Goal: Download file/media

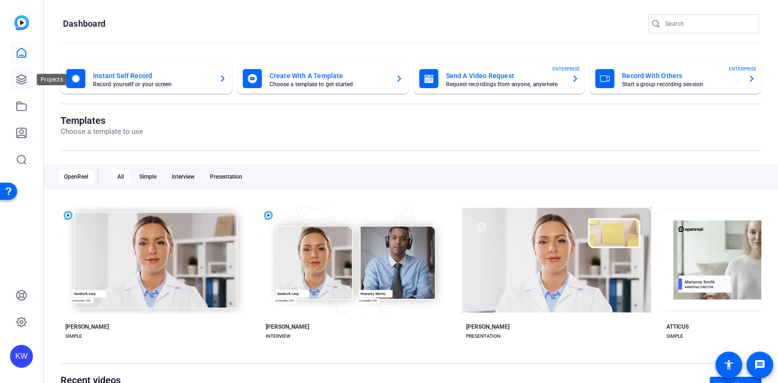
click at [28, 81] on link at bounding box center [21, 79] width 23 height 23
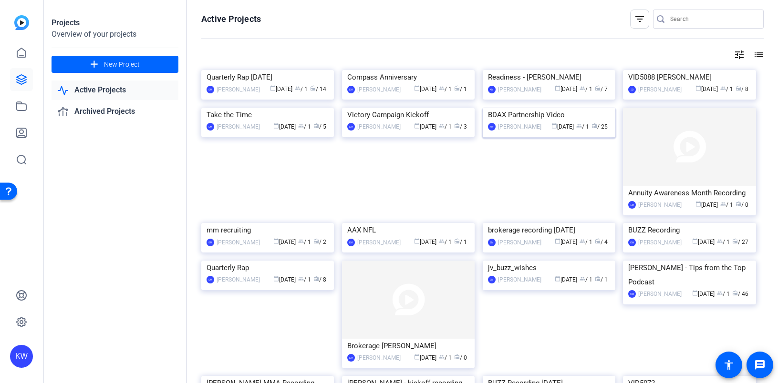
click at [554, 108] on img at bounding box center [549, 108] width 133 height 0
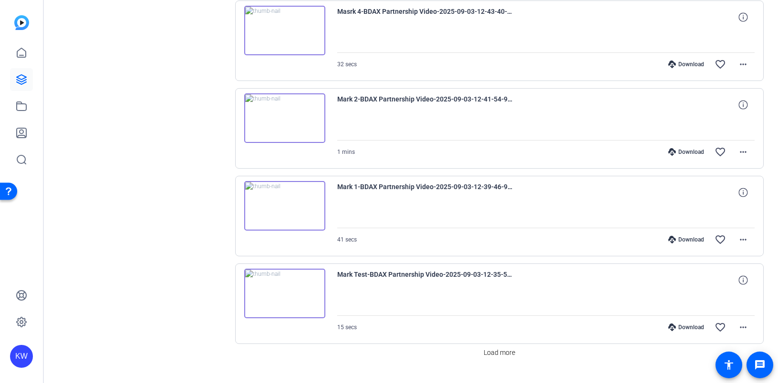
scroll to position [756, 0]
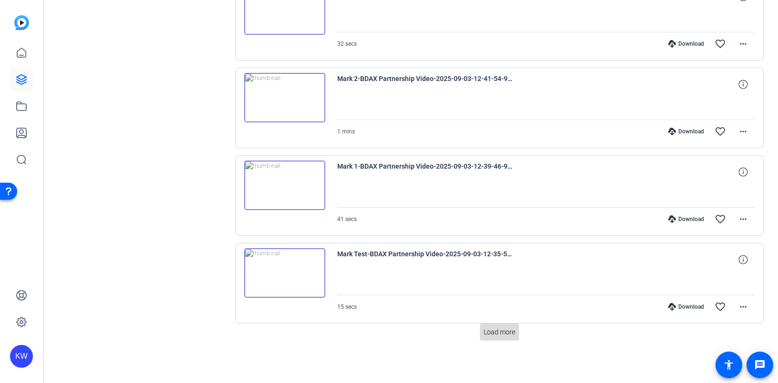
click at [502, 331] on span "Load more" at bounding box center [499, 333] width 31 height 10
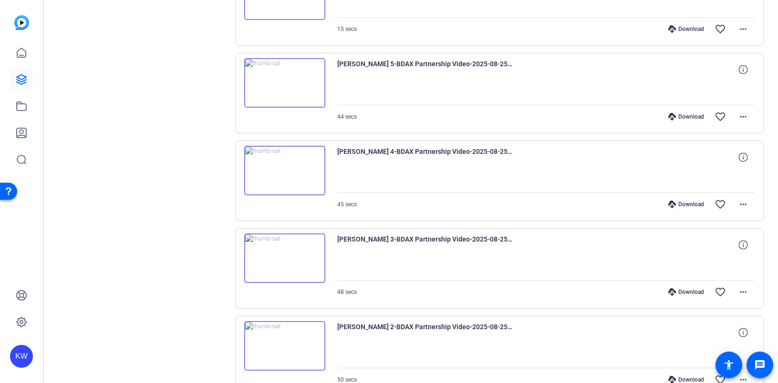
scroll to position [1032, 0]
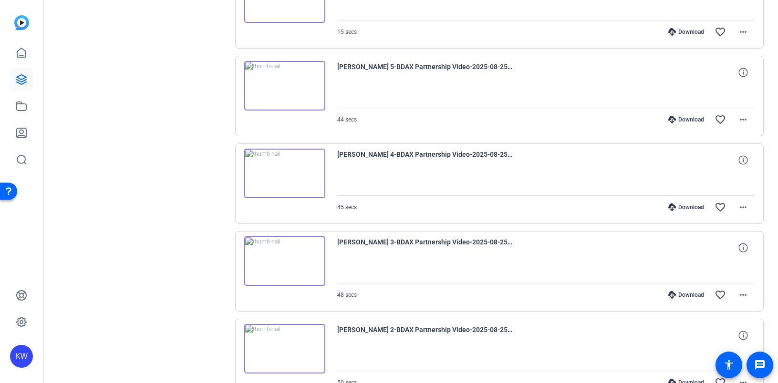
click at [290, 91] on img at bounding box center [284, 86] width 81 height 50
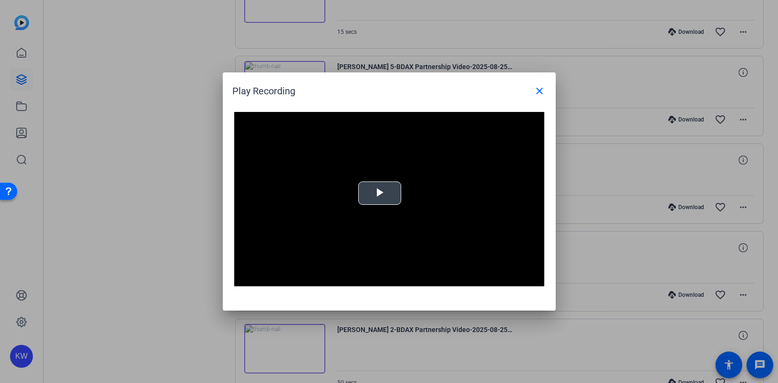
click at [380, 194] on span "Video Player" at bounding box center [380, 194] width 0 height 0
click at [537, 93] on mat-icon "close" at bounding box center [539, 90] width 11 height 11
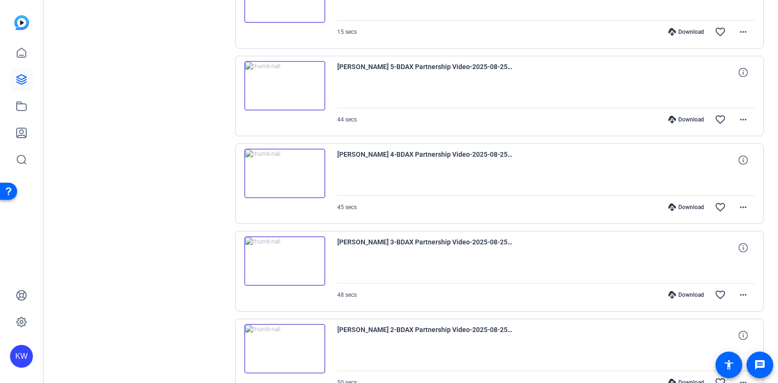
click at [287, 175] on img at bounding box center [284, 174] width 81 height 50
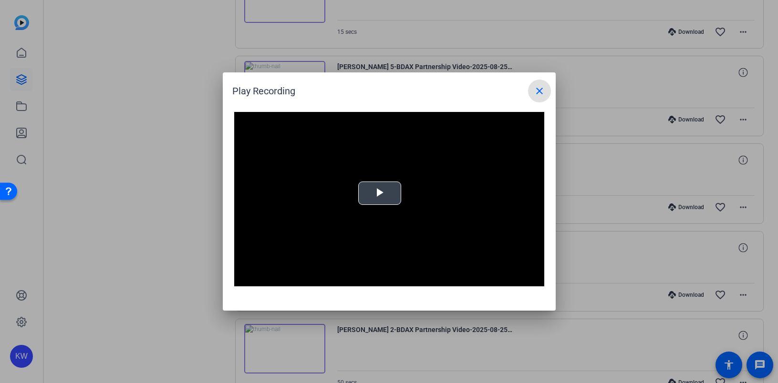
click at [380, 194] on span "Video Player" at bounding box center [380, 194] width 0 height 0
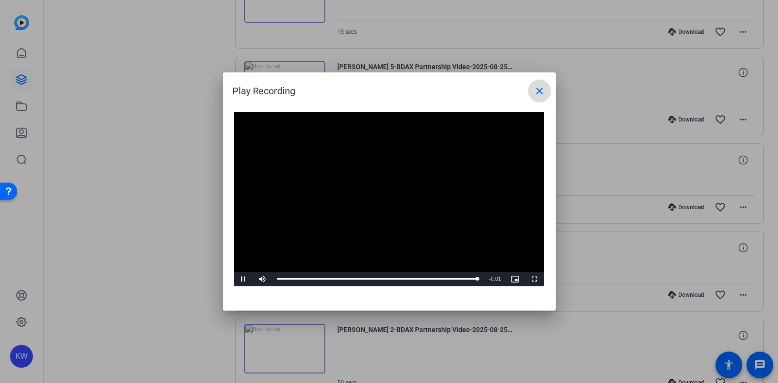
click at [538, 89] on mat-icon "close" at bounding box center [539, 90] width 11 height 11
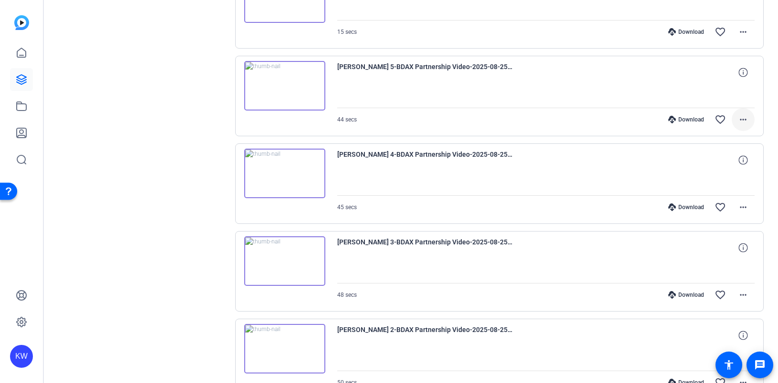
click at [737, 122] on mat-icon "more_horiz" at bounding box center [742, 119] width 11 height 11
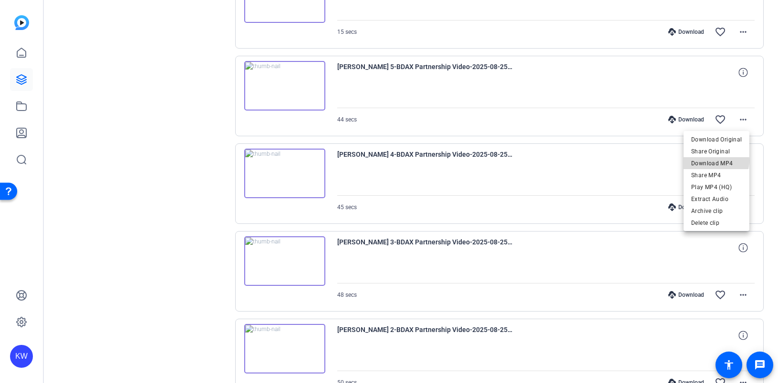
click at [717, 161] on span "Download MP4" at bounding box center [716, 163] width 51 height 11
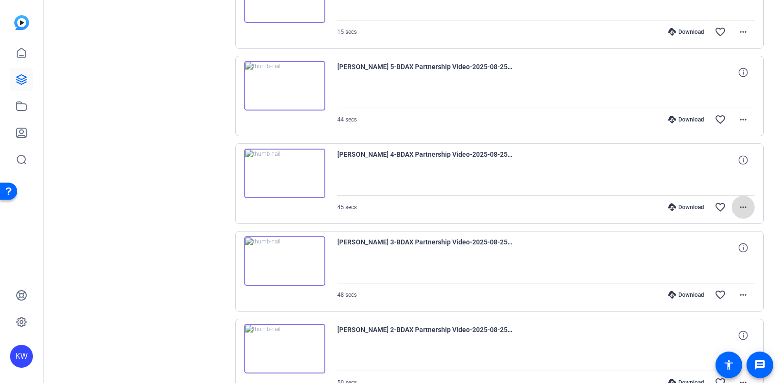
click at [737, 207] on mat-icon "more_horiz" at bounding box center [742, 207] width 11 height 11
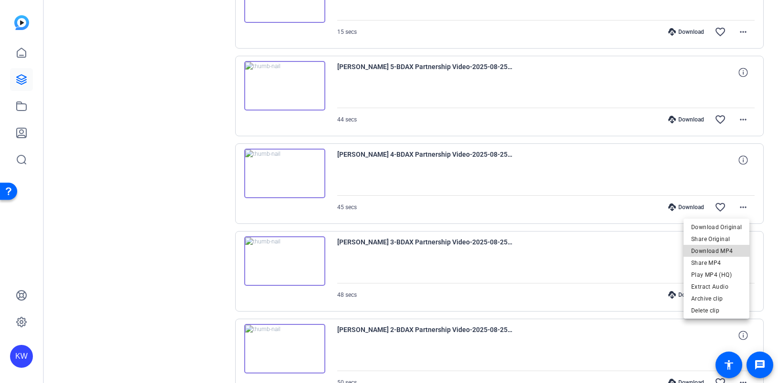
click at [718, 249] on span "Download MP4" at bounding box center [716, 251] width 51 height 11
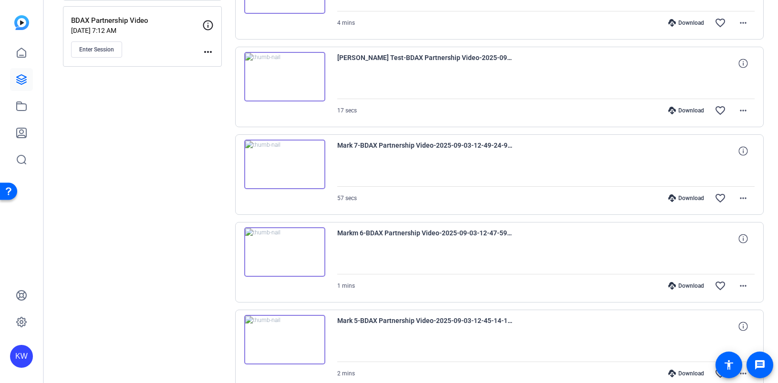
scroll to position [334, 0]
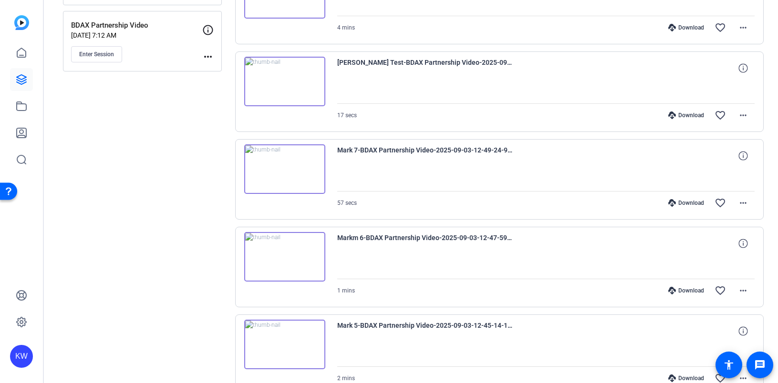
click at [285, 169] on img at bounding box center [284, 170] width 81 height 50
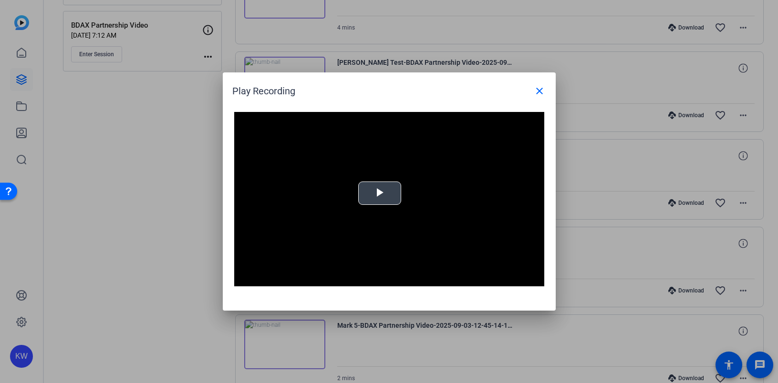
click at [380, 199] on div "Video Player is loading. Play Video Play Mute Current Time 0:00 / Duration -:- …" at bounding box center [389, 199] width 310 height 175
click at [540, 93] on mat-icon "close" at bounding box center [539, 90] width 11 height 11
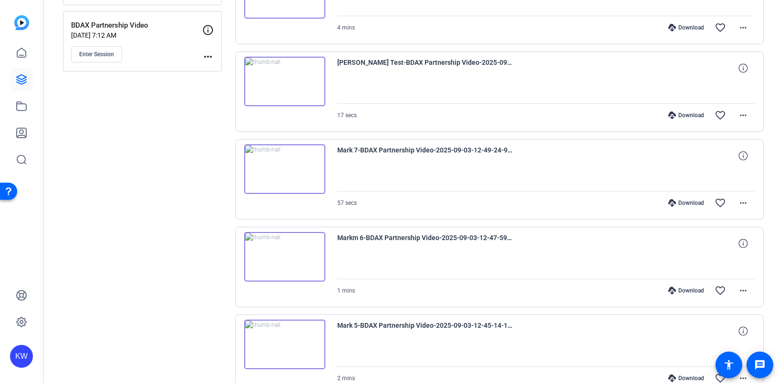
click at [279, 258] on img at bounding box center [284, 257] width 81 height 50
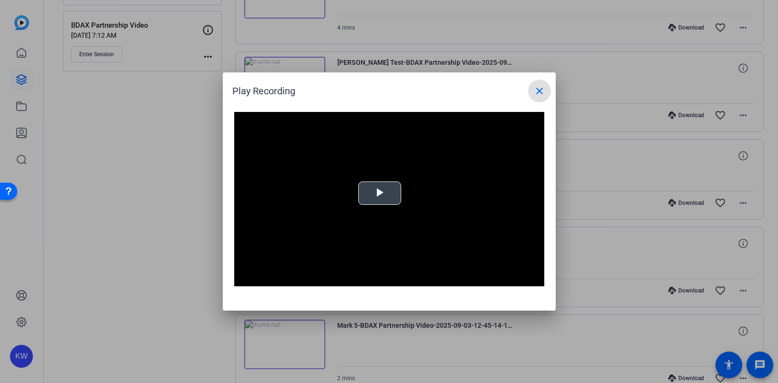
click at [380, 194] on span "Video Player" at bounding box center [380, 194] width 0 height 0
click at [538, 93] on mat-icon "close" at bounding box center [539, 90] width 11 height 11
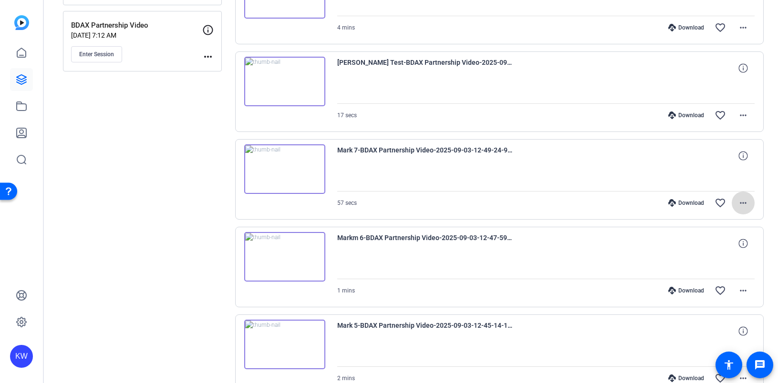
click at [739, 208] on mat-icon "more_horiz" at bounding box center [742, 202] width 11 height 11
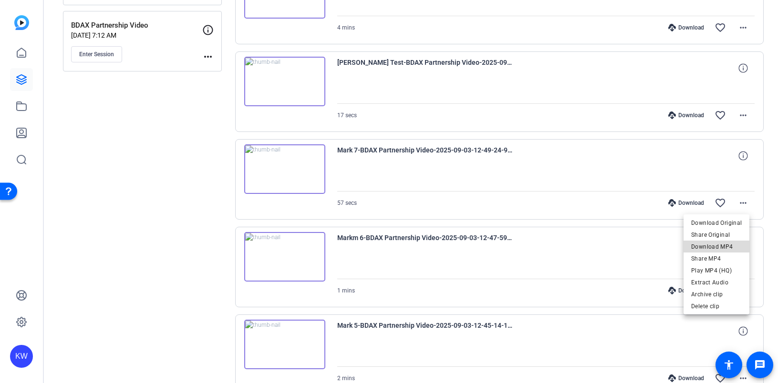
click at [722, 247] on span "Download MP4" at bounding box center [716, 246] width 51 height 11
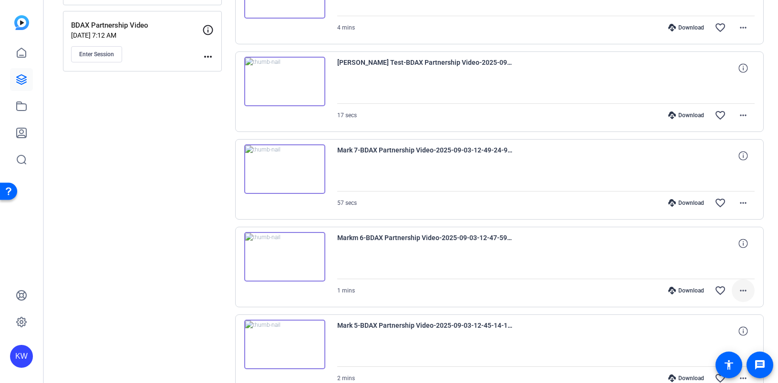
click at [737, 291] on mat-icon "more_horiz" at bounding box center [742, 290] width 11 height 11
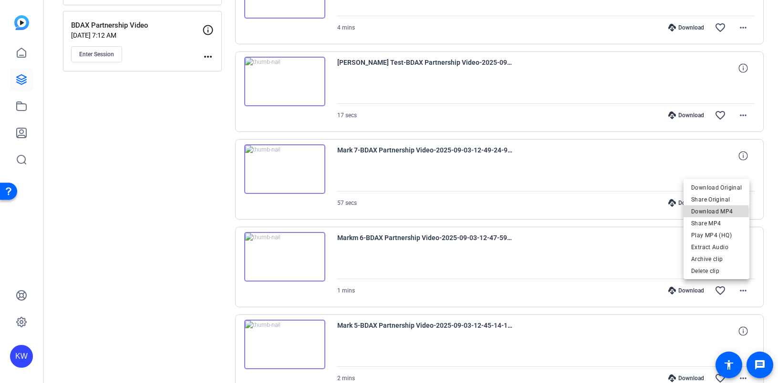
click at [712, 213] on span "Download MP4" at bounding box center [716, 211] width 51 height 11
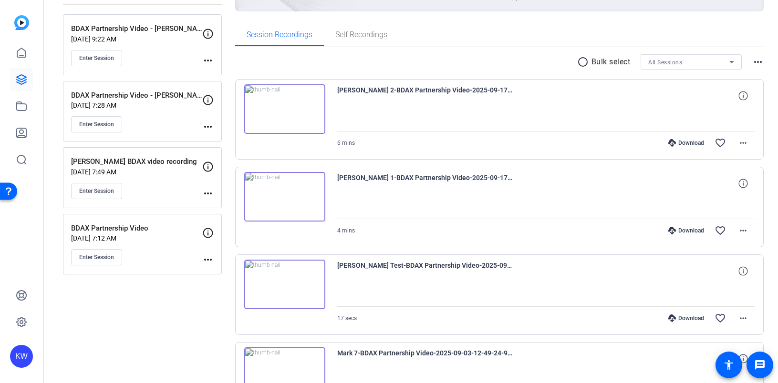
scroll to position [134, 0]
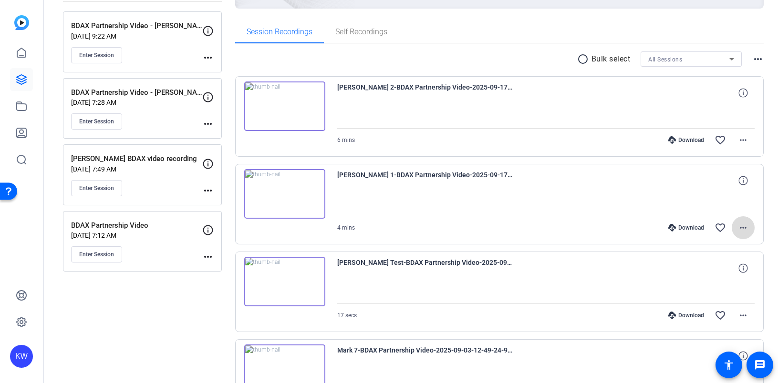
click at [739, 229] on mat-icon "more_horiz" at bounding box center [742, 227] width 11 height 11
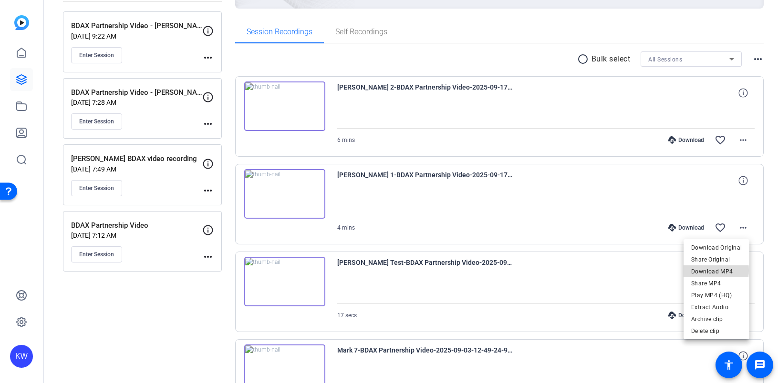
click at [713, 270] on span "Download MP4" at bounding box center [716, 271] width 51 height 11
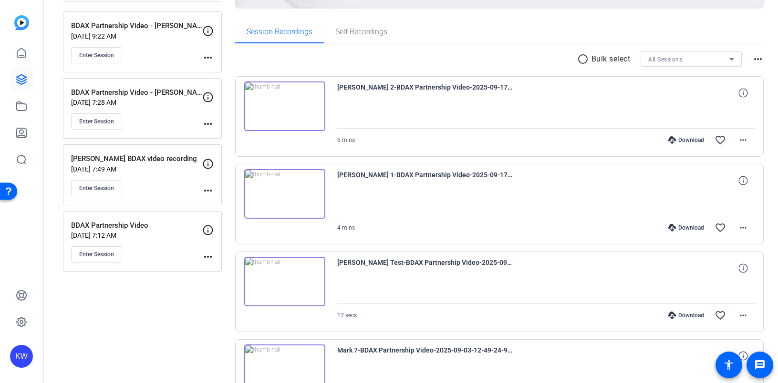
click at [490, 109] on div at bounding box center [546, 116] width 418 height 24
click at [739, 141] on mat-icon "more_horiz" at bounding box center [742, 139] width 11 height 11
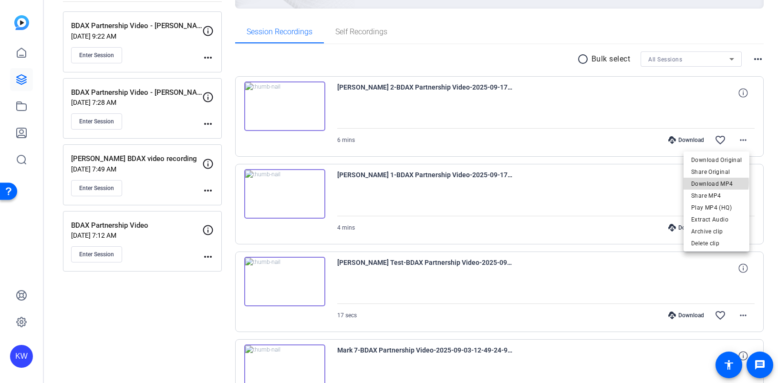
click at [716, 183] on span "Download MP4" at bounding box center [716, 183] width 51 height 11
